Goal: Go to known website: Access a specific website the user already knows

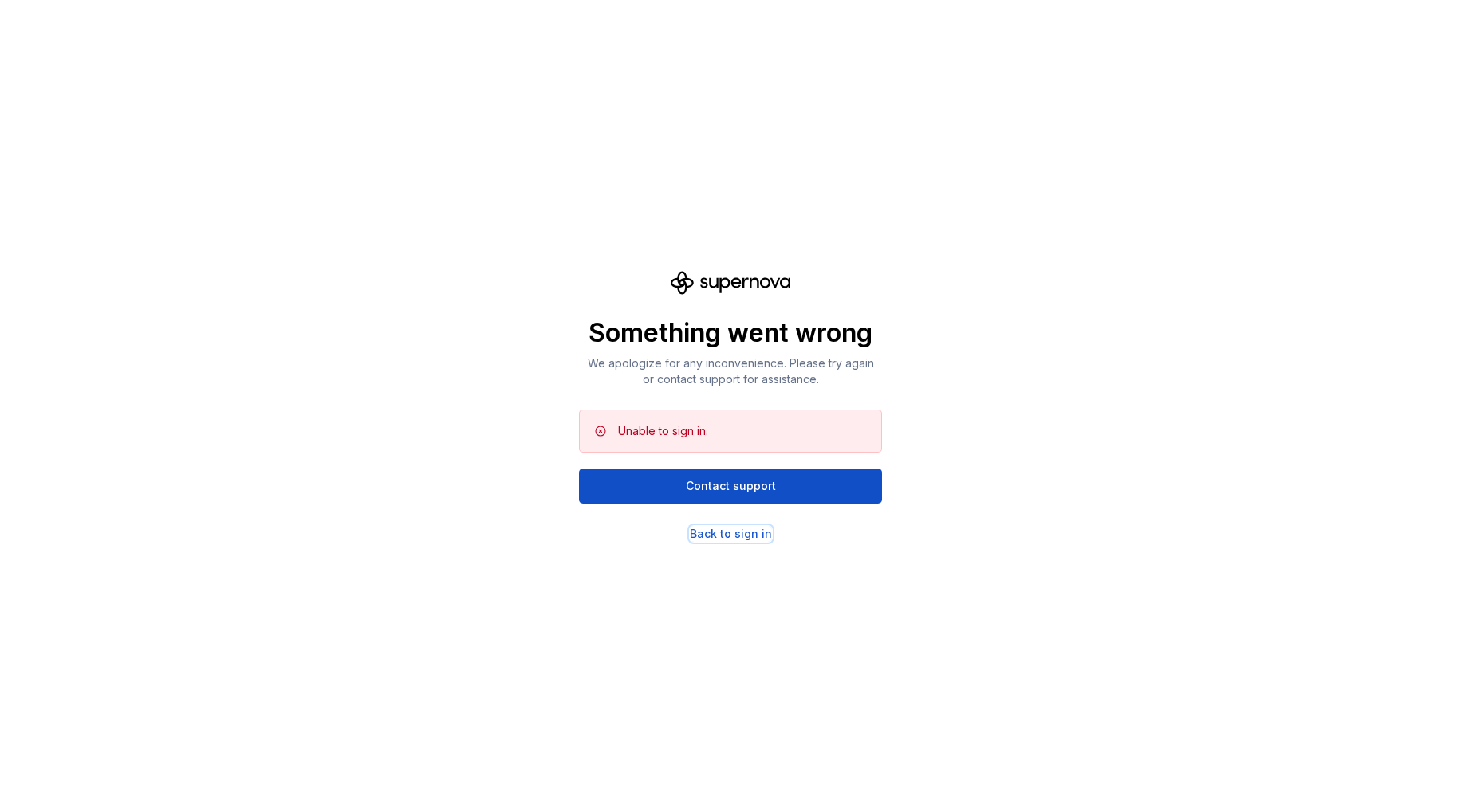
click at [729, 536] on div "Back to sign in" at bounding box center [730, 534] width 82 height 16
